Goal: Book appointment/travel/reservation

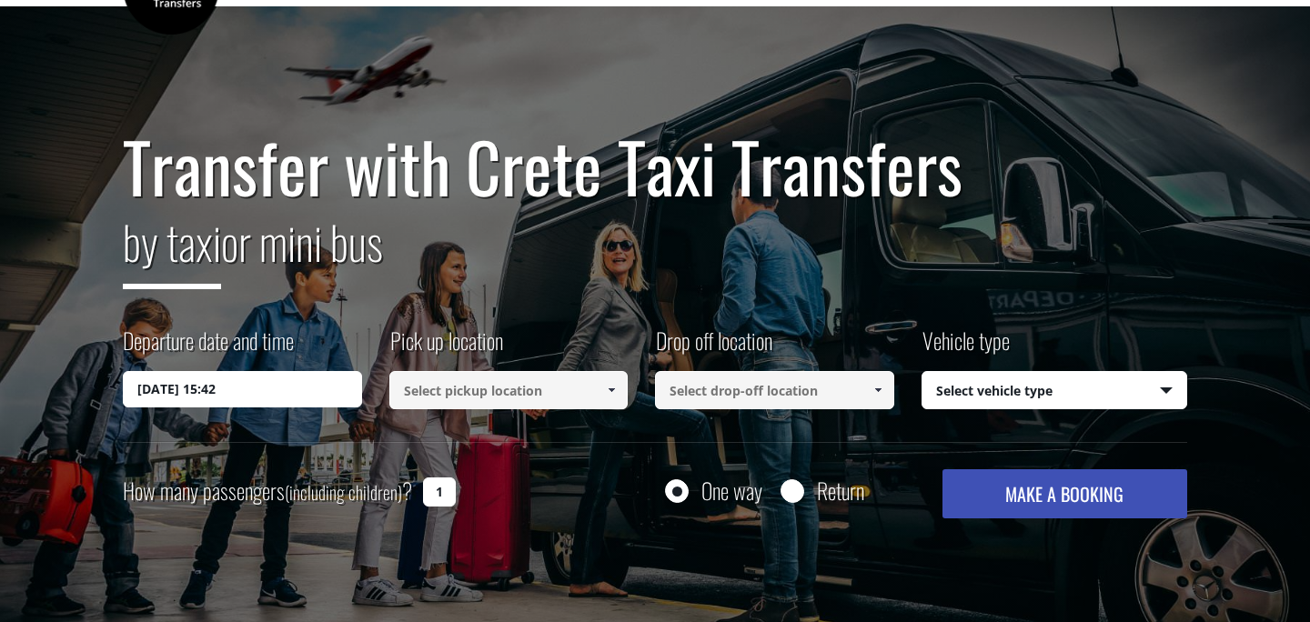
scroll to position [69, 0]
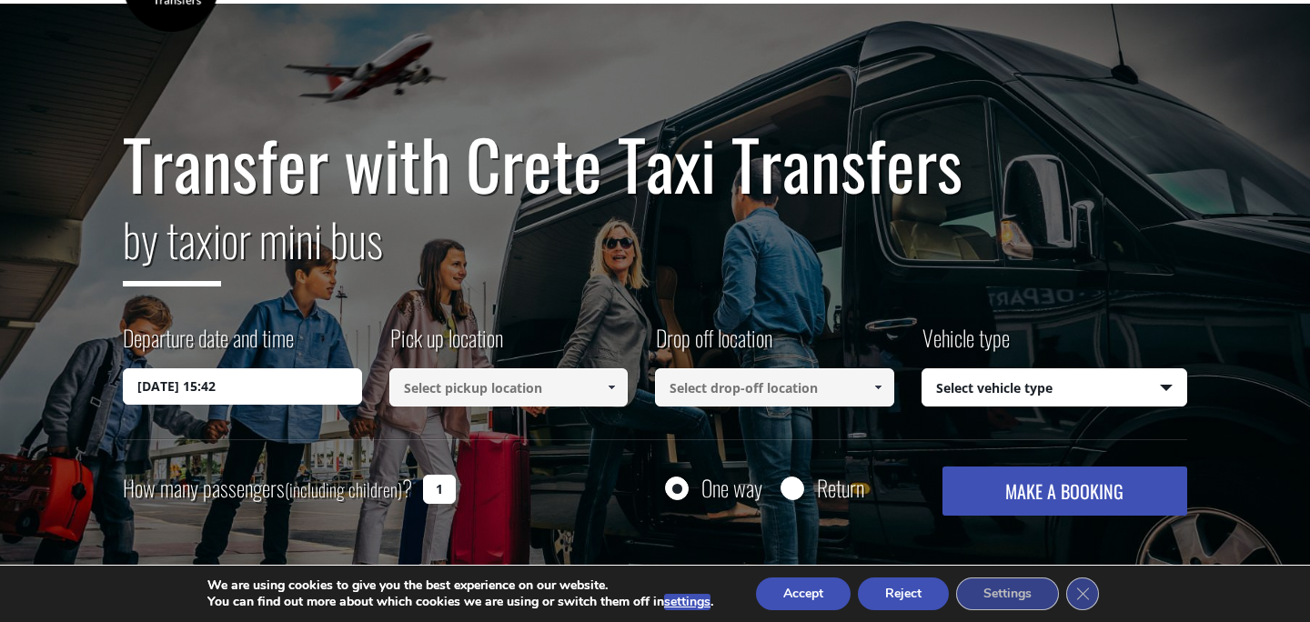
click at [337, 378] on input "[DATE] 15:42" at bounding box center [242, 386] width 239 height 36
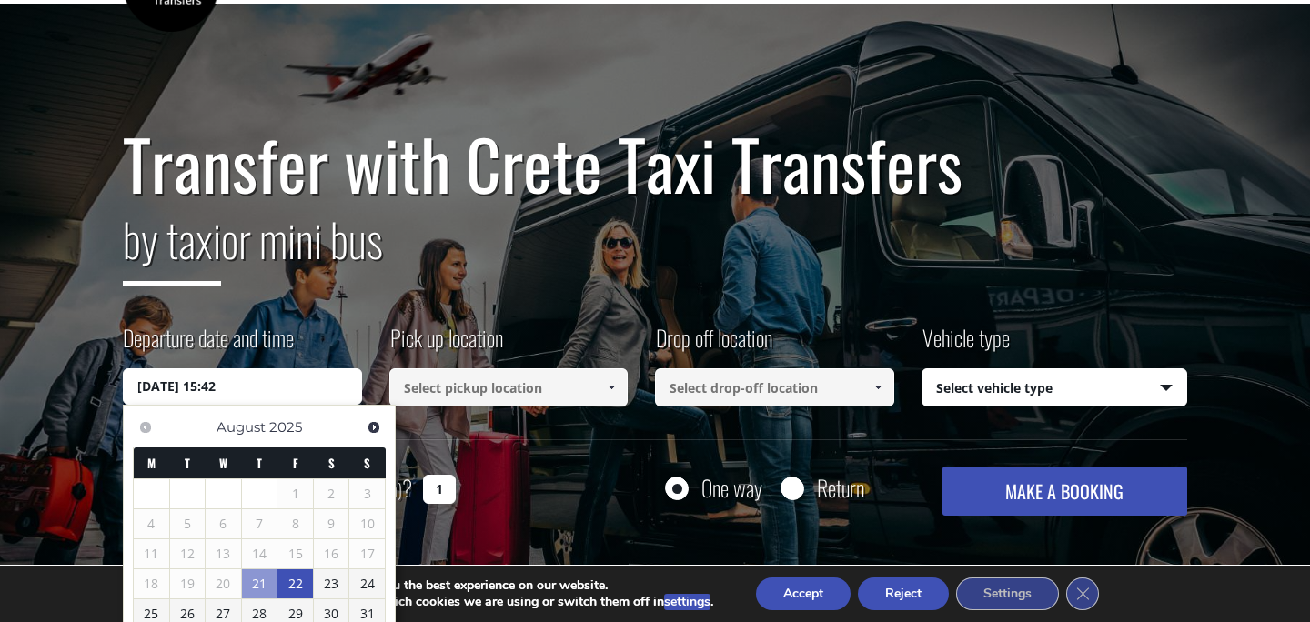
click at [291, 581] on link "22" at bounding box center [294, 583] width 35 height 29
type input "[DATE] 00:00"
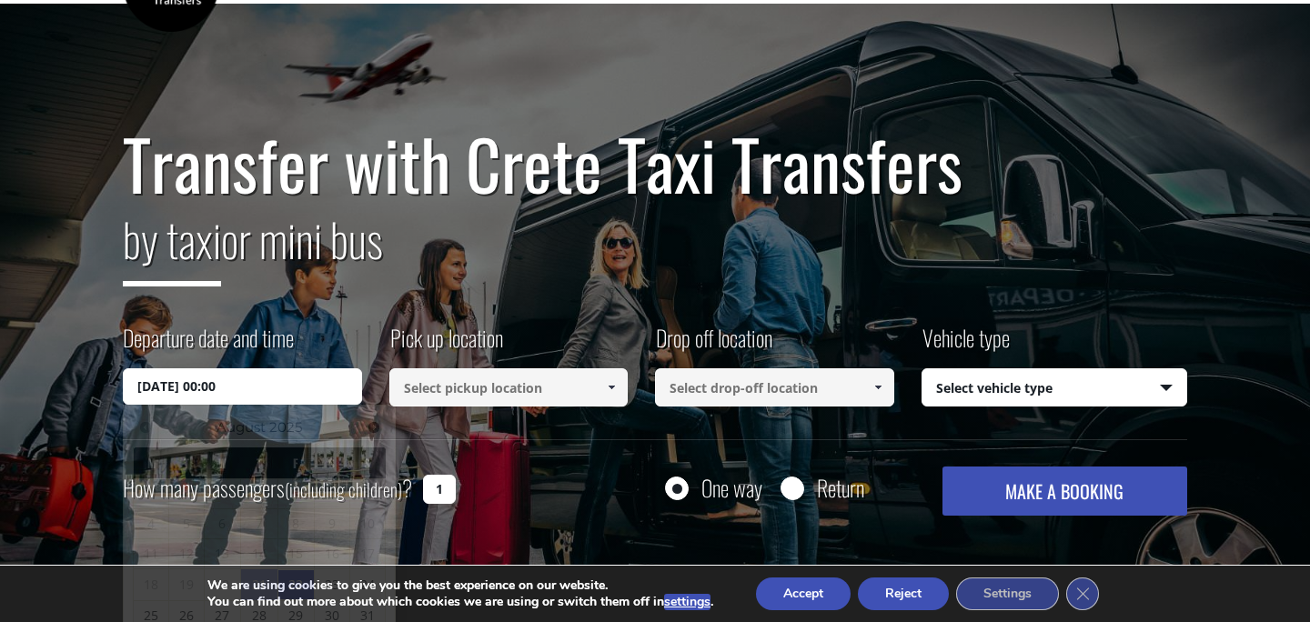
click at [458, 407] on div "Pick up location Select pickup location Select pickup location [GEOGRAPHIC_DATA…" at bounding box center [522, 366] width 267 height 89
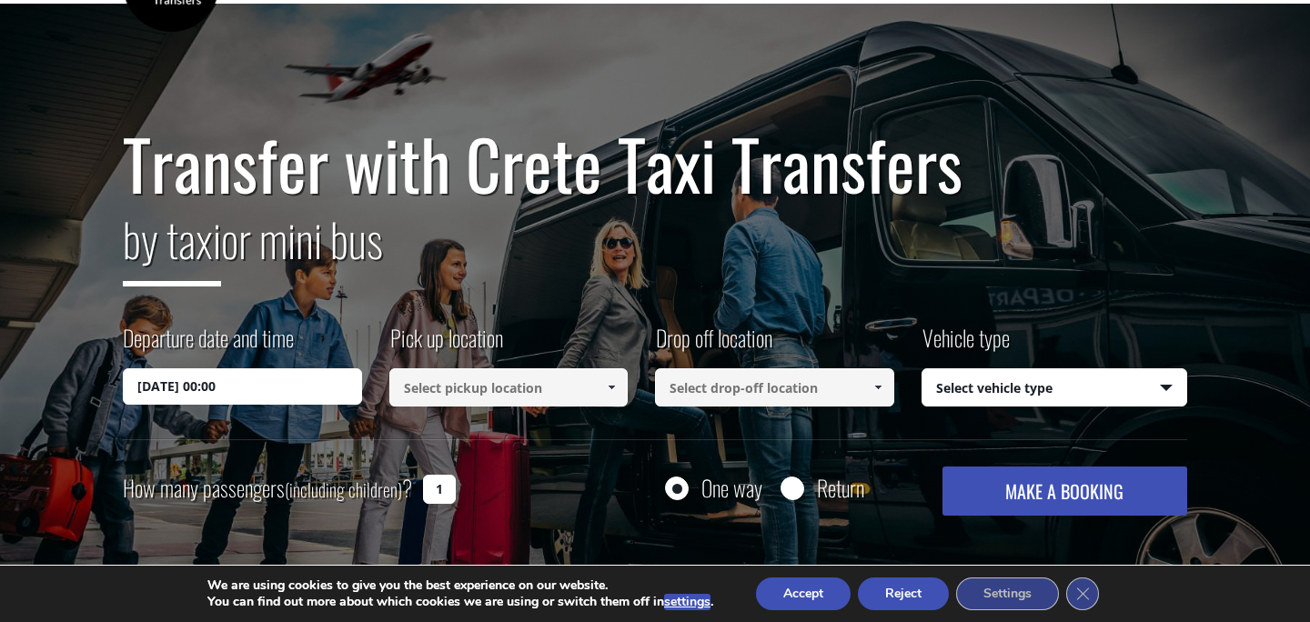
click at [458, 404] on input at bounding box center [508, 387] width 239 height 38
type input "eltina rethymno"
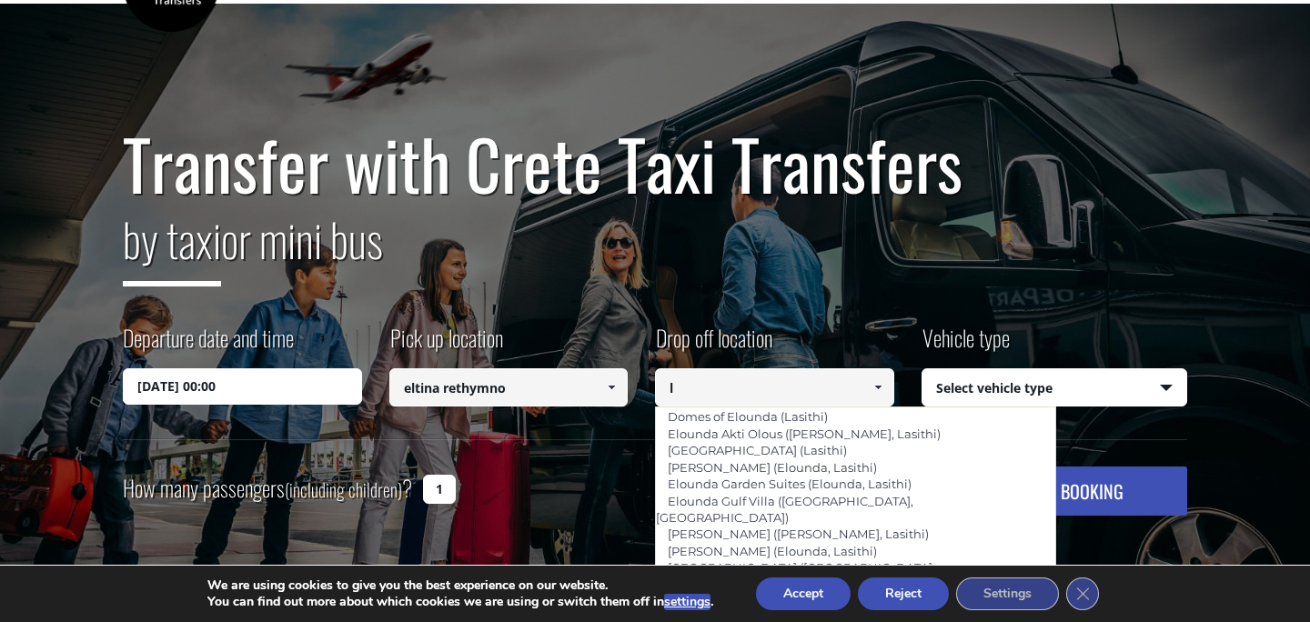
scroll to position [2248, 0]
type input "l"
click at [613, 387] on span at bounding box center [611, 387] width 15 height 15
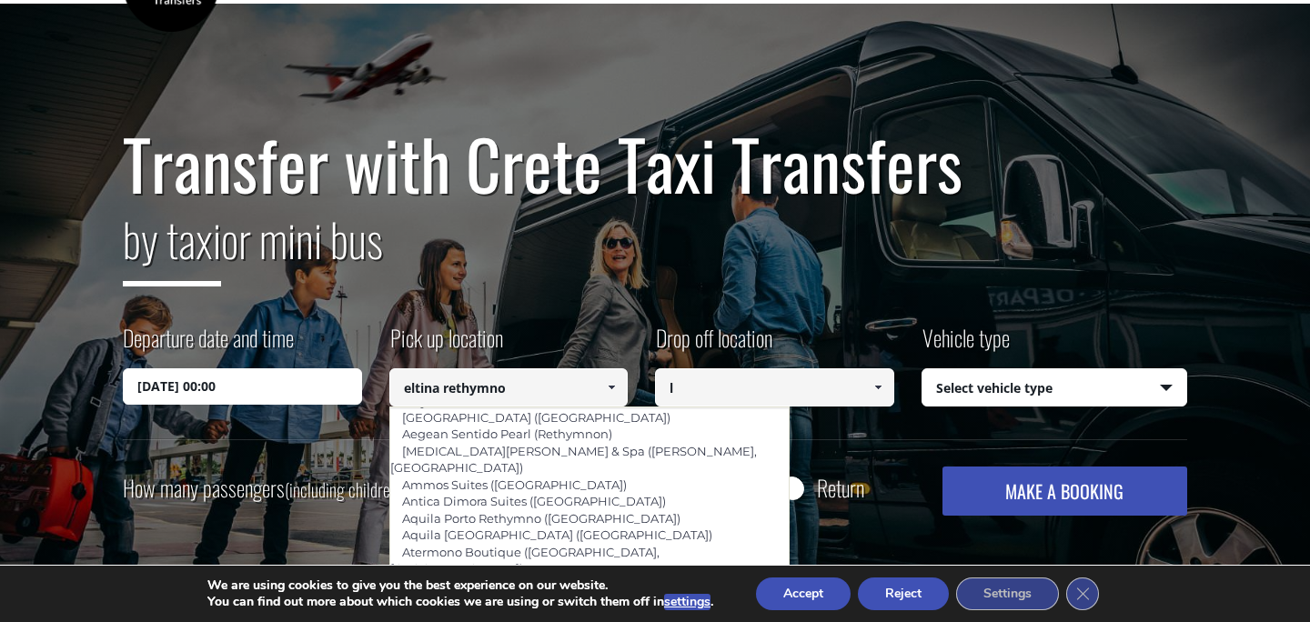
scroll to position [3218, 0]
type input "Ibiscos Garden ([GEOGRAPHIC_DATA])"
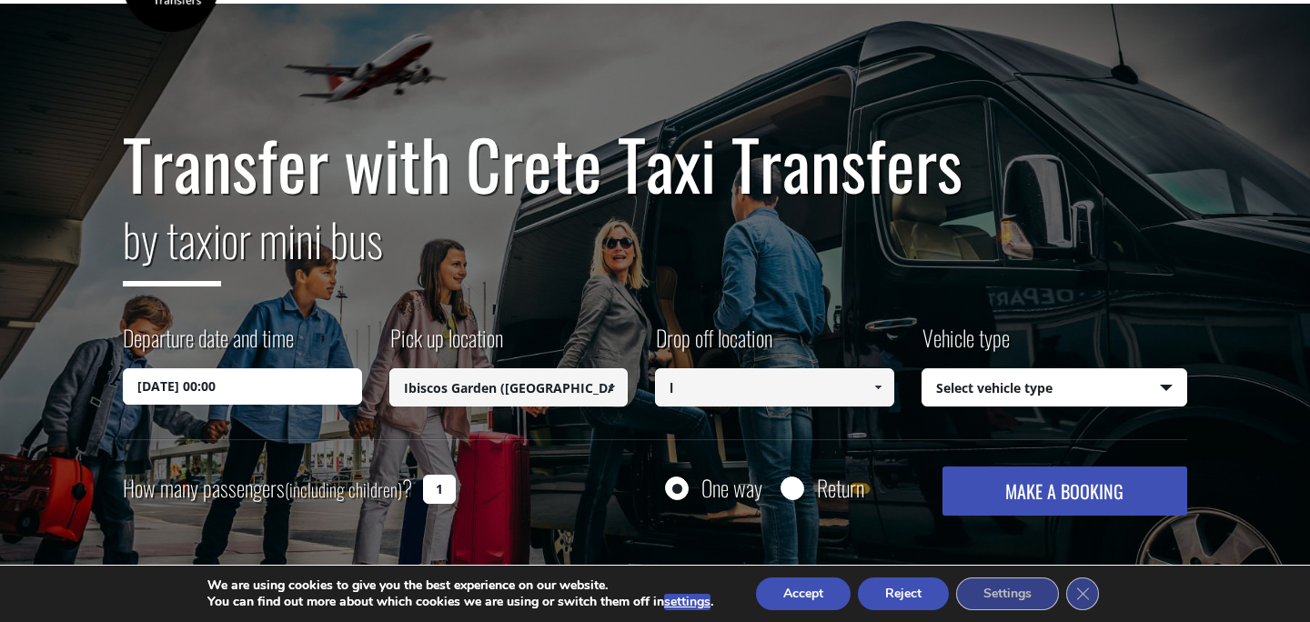
click at [877, 388] on span at bounding box center [877, 387] width 15 height 15
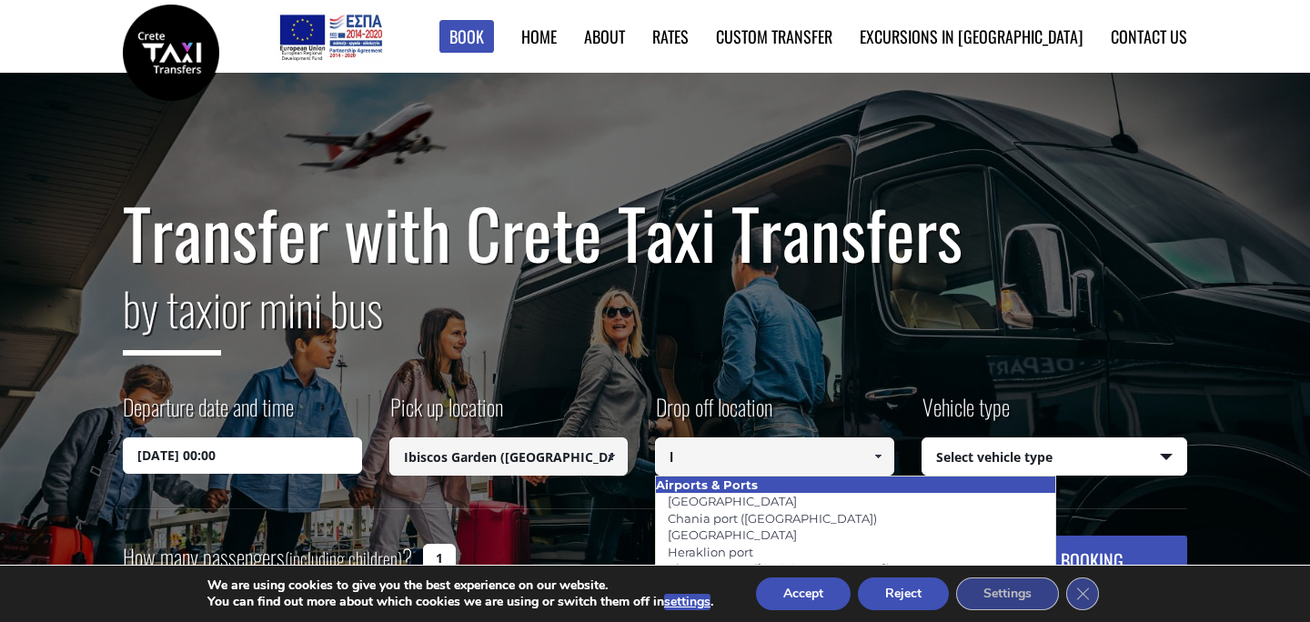
scroll to position [0, 0]
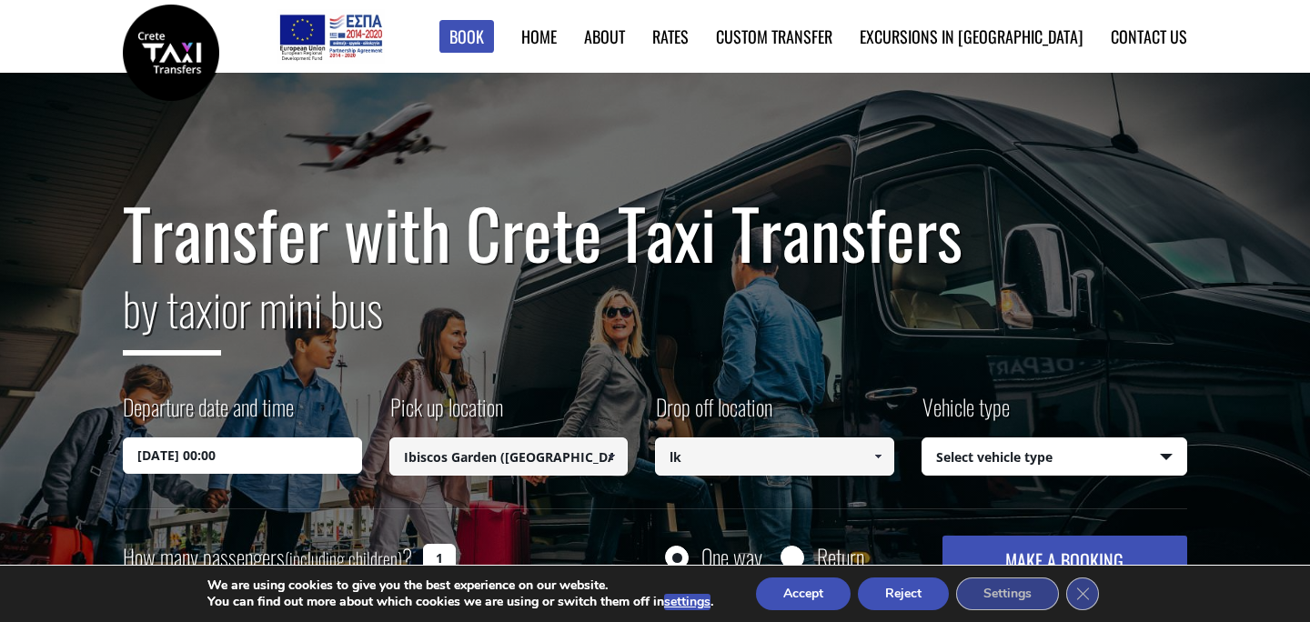
type input "l"
type input "k"
type input "o"
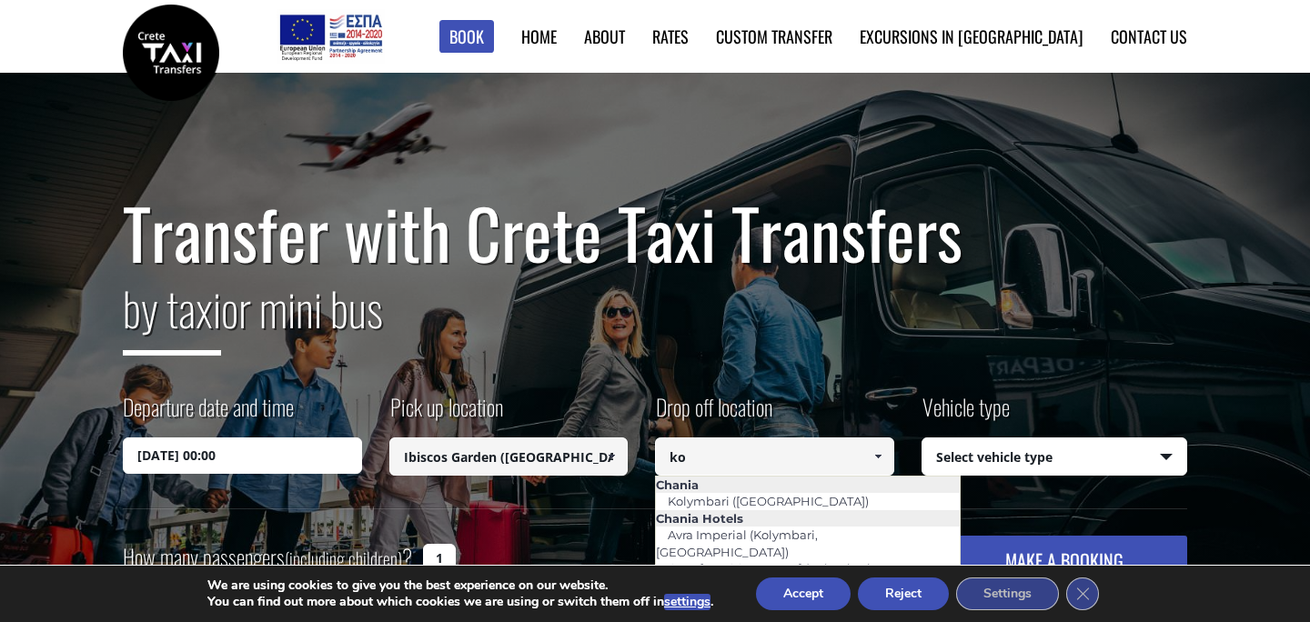
click at [822, 599] on button "Accept" at bounding box center [803, 594] width 95 height 33
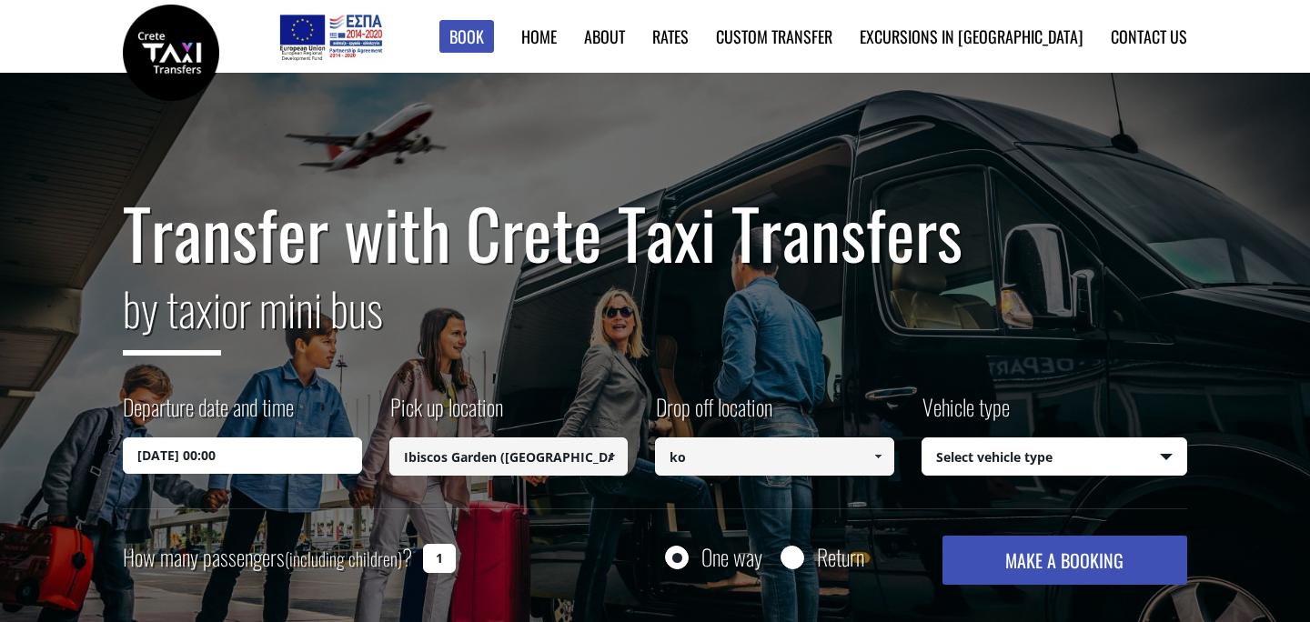
click at [760, 459] on input "ko" at bounding box center [774, 457] width 239 height 38
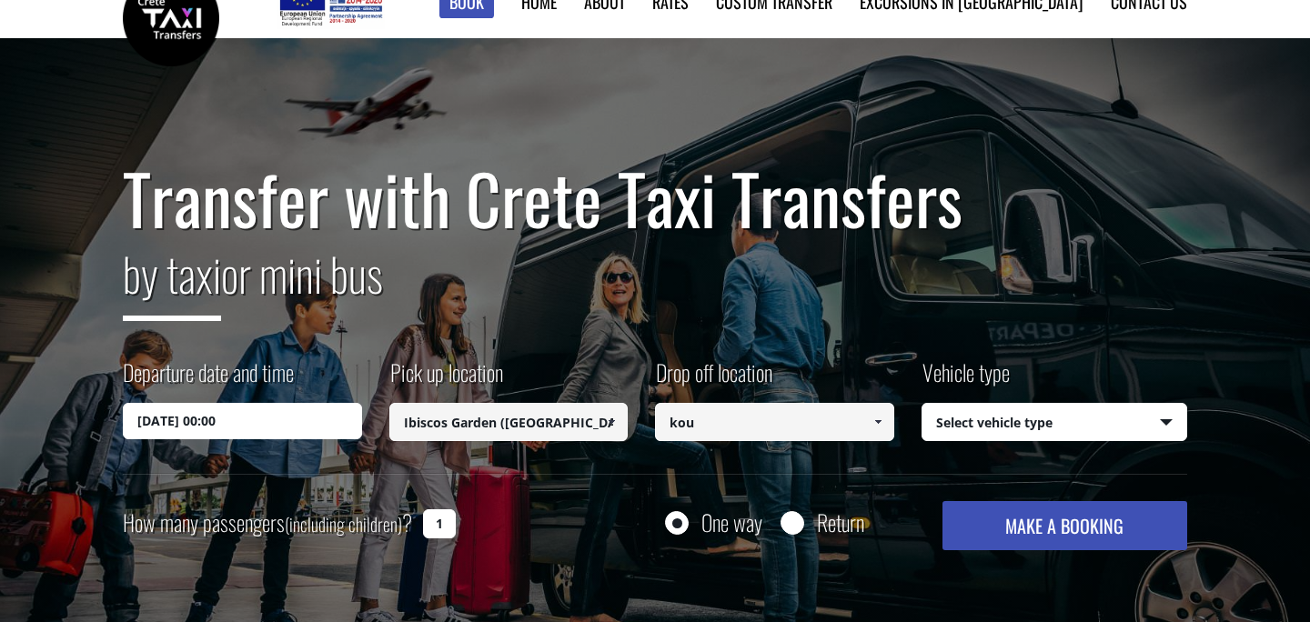
scroll to position [46, 0]
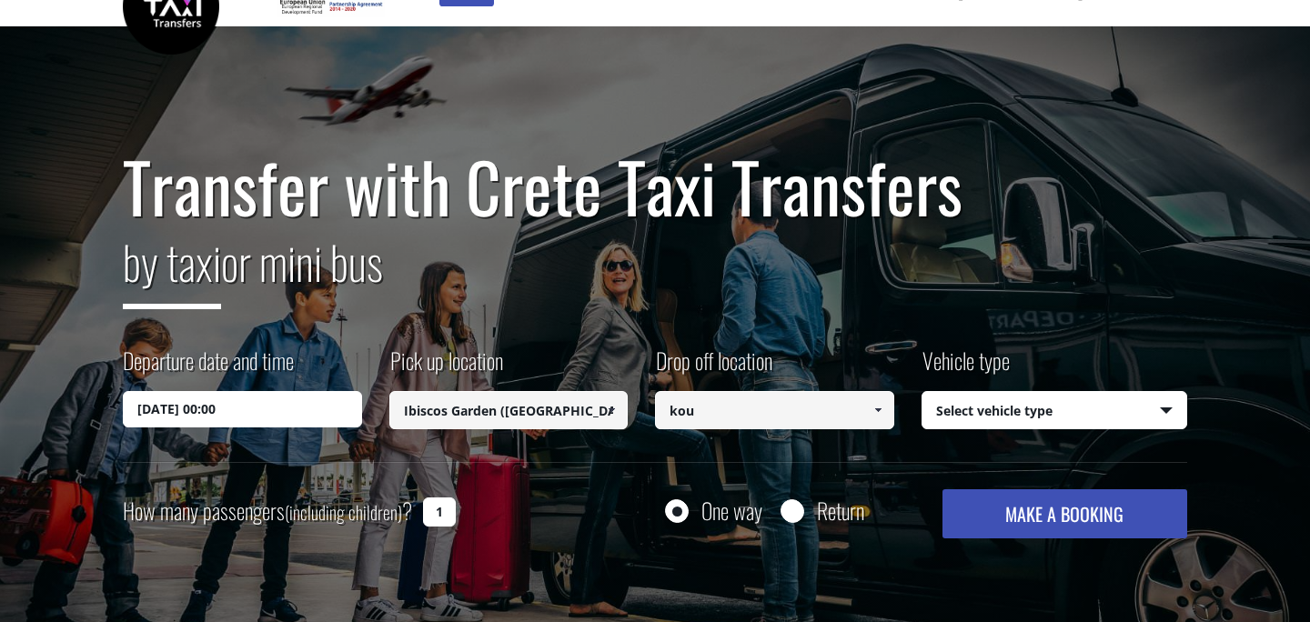
type input "ko"
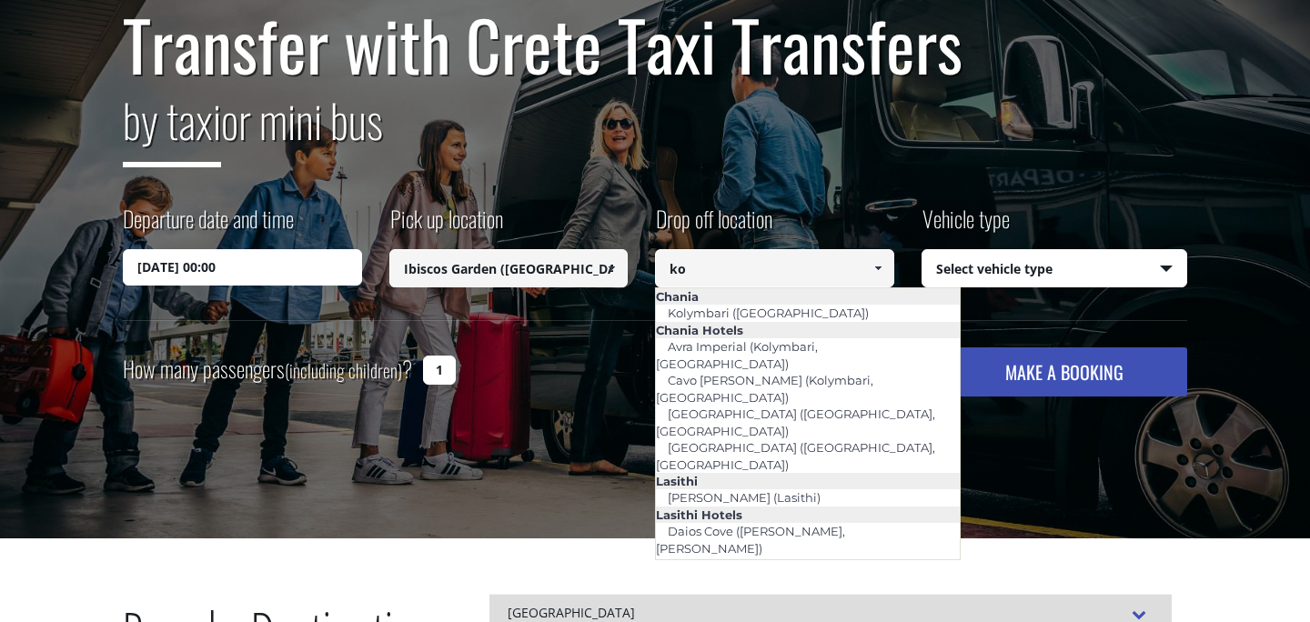
scroll to position [186, 0]
